Goal: Task Accomplishment & Management: Complete application form

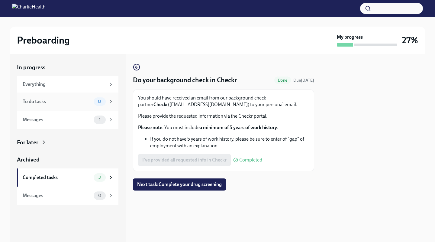
click at [73, 101] on div "To do tasks" at bounding box center [57, 101] width 69 height 7
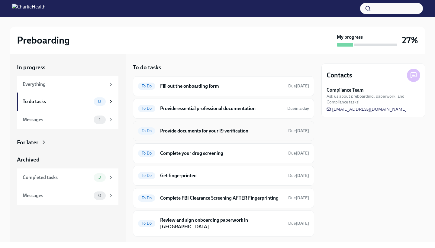
click at [221, 133] on h6 "Provide documents for your I9 verification" at bounding box center [221, 131] width 123 height 7
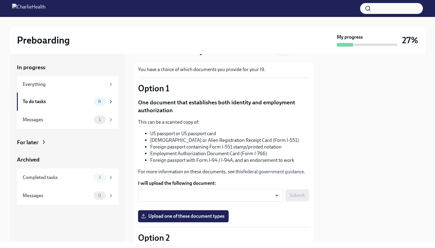
scroll to position [29, 0]
click at [205, 195] on body "Preboarding My progress 27% In progress Everything To do tasks 8 Messages 1 For…" at bounding box center [217, 124] width 435 height 248
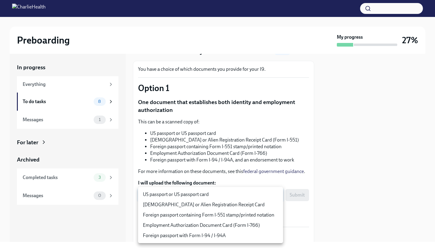
click at [206, 195] on li "US passport or US passport card" at bounding box center [210, 194] width 145 height 10
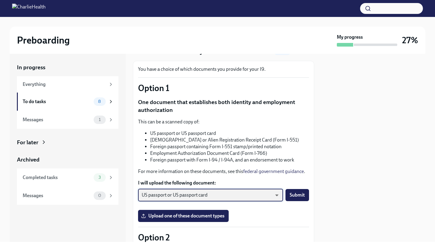
type input "KnYOjnC8x"
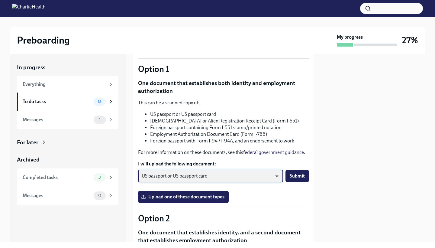
scroll to position [51, 0]
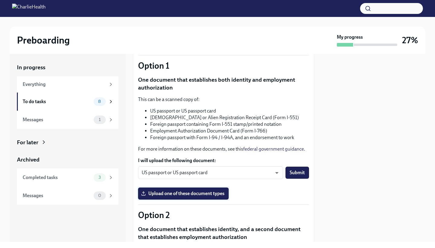
click at [204, 191] on span "Upload one of these document types" at bounding box center [183, 193] width 82 height 6
click at [0, 0] on input "Upload one of these document types" at bounding box center [0, 0] width 0 height 0
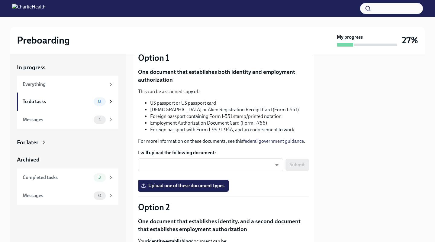
scroll to position [60, 0]
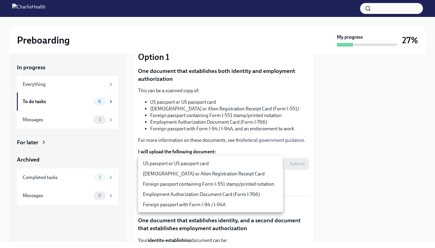
click at [190, 166] on body "Preboarding My progress 27% In progress Everything To do tasks 8 Messages 1 For…" at bounding box center [217, 124] width 435 height 248
click at [186, 164] on li "US passport or US passport card" at bounding box center [210, 163] width 145 height 10
type input "KnYOjnC8x"
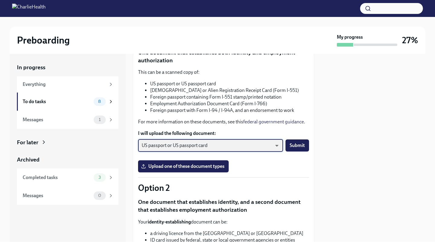
scroll to position [85, 0]
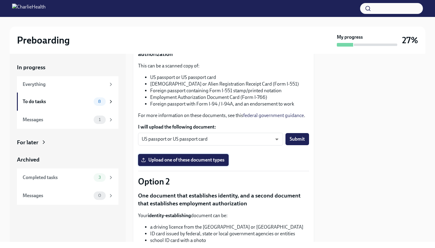
click at [185, 160] on span "Upload one of these document types" at bounding box center [183, 160] width 82 height 6
click at [0, 0] on input "Upload one of these document types" at bounding box center [0, 0] width 0 height 0
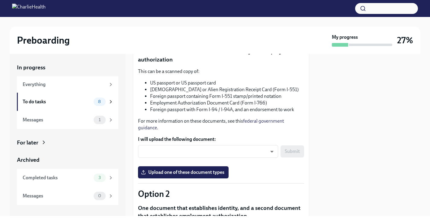
scroll to position [148, 0]
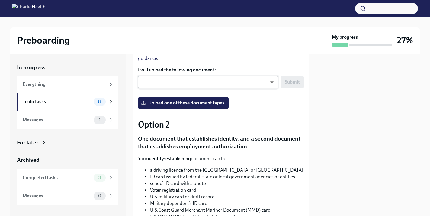
click at [184, 86] on body "Preboarding My progress 27% In progress Everything To do tasks 8 Messages 1 For…" at bounding box center [215, 111] width 430 height 222
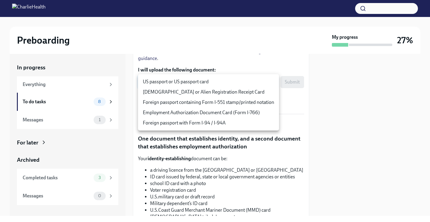
click at [190, 82] on li "US passport or US passport card" at bounding box center [208, 81] width 141 height 10
type input "KnYOjnC8x"
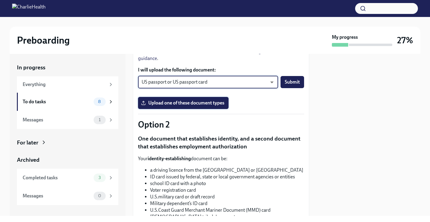
click at [178, 103] on span "Upload one of these document types" at bounding box center [183, 103] width 82 height 6
click at [0, 0] on input "Upload one of these document types" at bounding box center [0, 0] width 0 height 0
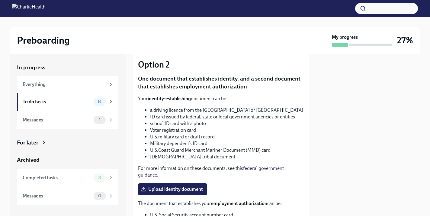
scroll to position [216, 0]
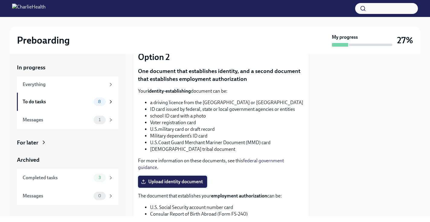
click at [155, 177] on label "Upload identity document" at bounding box center [172, 181] width 69 height 12
click at [0, 0] on input "Upload identity document" at bounding box center [0, 0] width 0 height 0
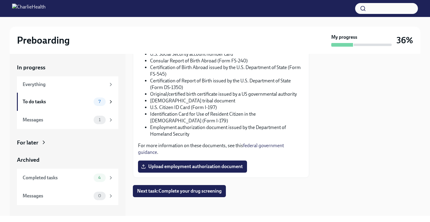
scroll to position [368, 0]
click at [176, 165] on span "Upload employment authorization document" at bounding box center [192, 167] width 101 height 6
click at [0, 0] on input "Upload employment authorization document" at bounding box center [0, 0] width 0 height 0
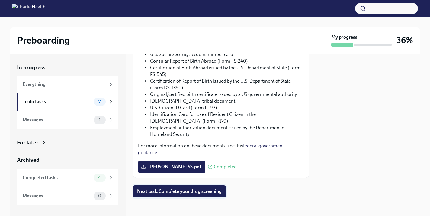
click at [189, 190] on span "Next task : Complete your drug screening" at bounding box center [179, 191] width 85 height 6
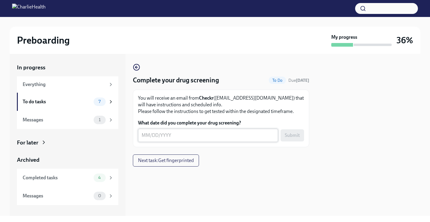
click at [146, 134] on textarea "What date did you complete your drug screening?" at bounding box center [208, 134] width 133 height 7
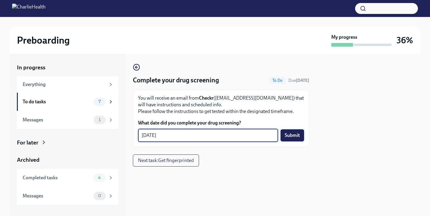
type textarea "[DATE]"
click at [296, 135] on span "Submit" at bounding box center [292, 135] width 15 height 6
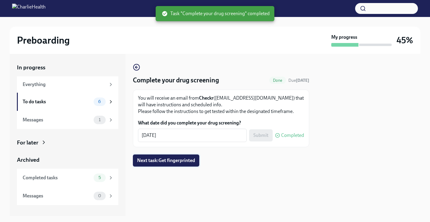
click at [188, 158] on span "Next task : Get fingerprinted" at bounding box center [166, 160] width 58 height 6
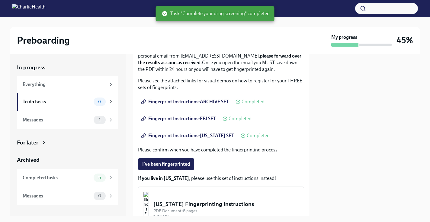
scroll to position [96, 0]
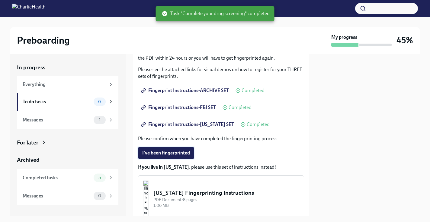
click at [167, 153] on span "I've been fingerprinted" at bounding box center [166, 153] width 48 height 6
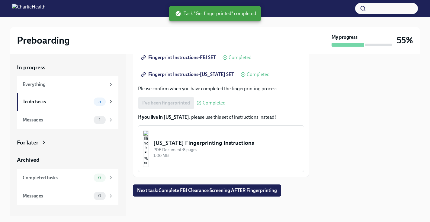
scroll to position [146, 0]
click at [203, 191] on span "Next task : Complete FBI Clearance Screening AFTER Fingerprinting" at bounding box center [207, 190] width 140 height 6
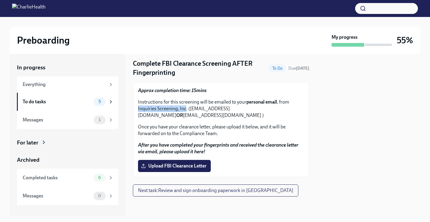
drag, startPoint x: 138, startPoint y: 106, endPoint x: 186, endPoint y: 109, distance: 48.4
click at [186, 109] on div "Approx completion time: 15mins Instructions for this screening will be emailed …" at bounding box center [221, 129] width 177 height 95
copy p "Inquiries Screening, Inc"
